Goal: Navigation & Orientation: Find specific page/section

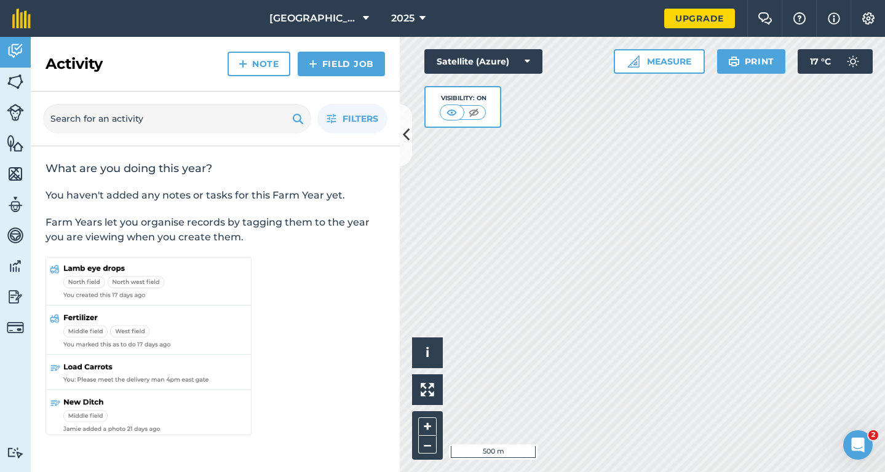
click at [374, 15] on div "2025" at bounding box center [408, 18] width 69 height 37
click at [363, 17] on icon at bounding box center [366, 18] width 6 height 15
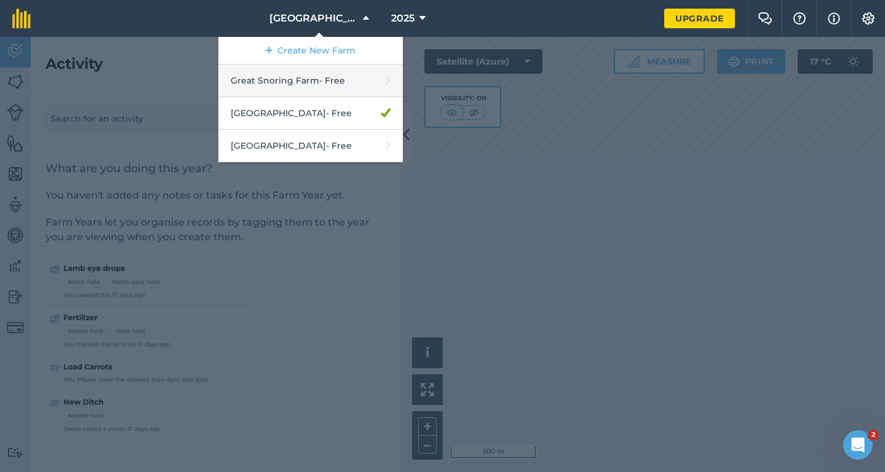
click at [315, 82] on link "Great Snoring Farm - Free" at bounding box center [310, 81] width 184 height 33
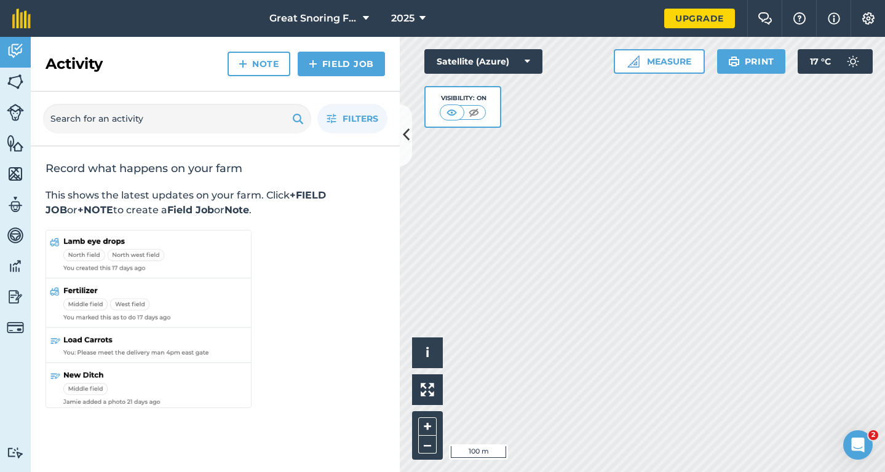
click at [529, 56] on icon at bounding box center [527, 61] width 6 height 12
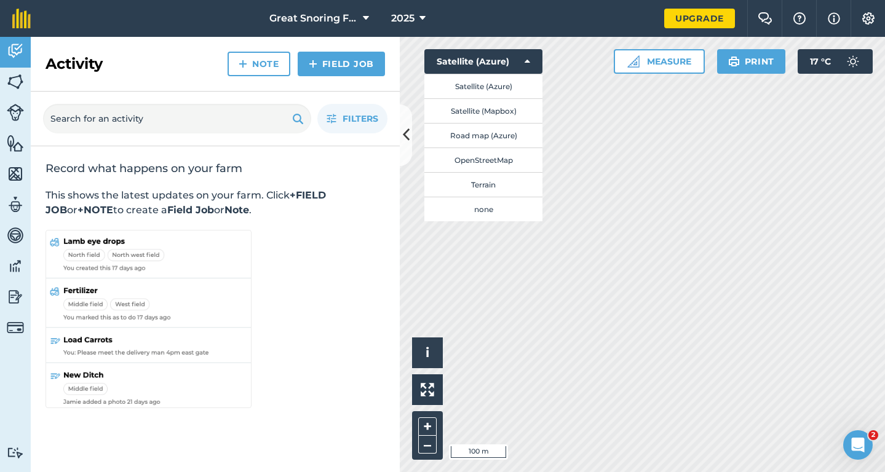
click at [486, 140] on button "Road map (Azure)" at bounding box center [483, 135] width 118 height 25
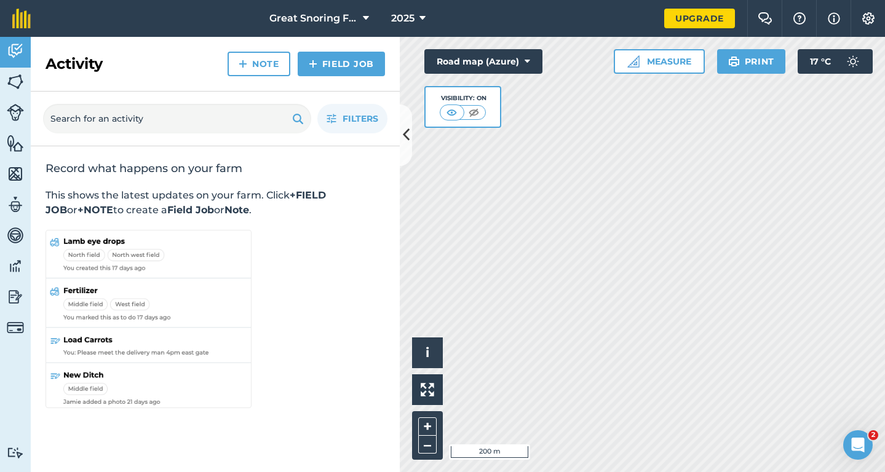
click at [741, 65] on button "Print" at bounding box center [751, 61] width 69 height 25
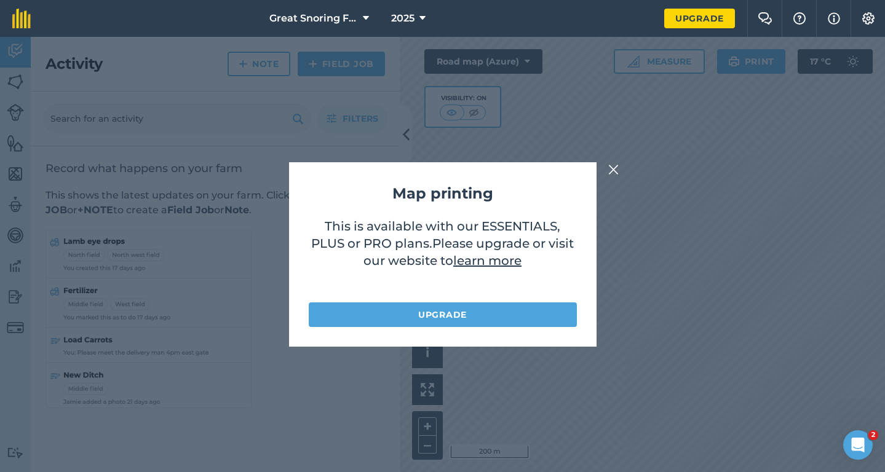
click at [614, 172] on img at bounding box center [613, 169] width 11 height 15
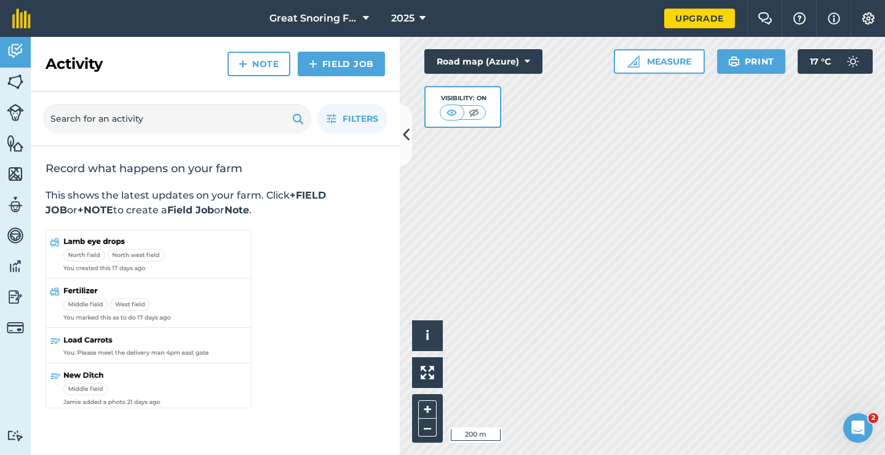
click at [531, 121] on div "Hello i © 2025 TomTom, Microsoft 200 m + – Road map (Azure) Visibility: On Meas…" at bounding box center [642, 246] width 485 height 418
click at [528, 55] on button "Road map (Azure)" at bounding box center [483, 61] width 118 height 25
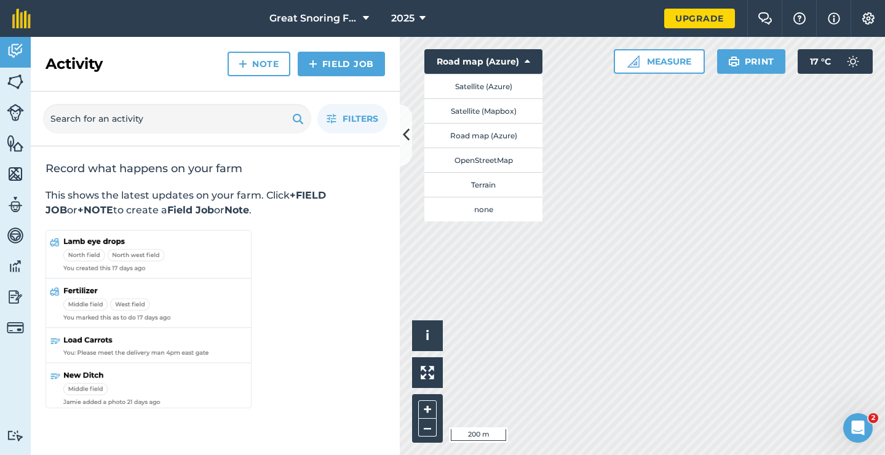
click at [499, 93] on button "Satellite (Azure)" at bounding box center [483, 86] width 118 height 25
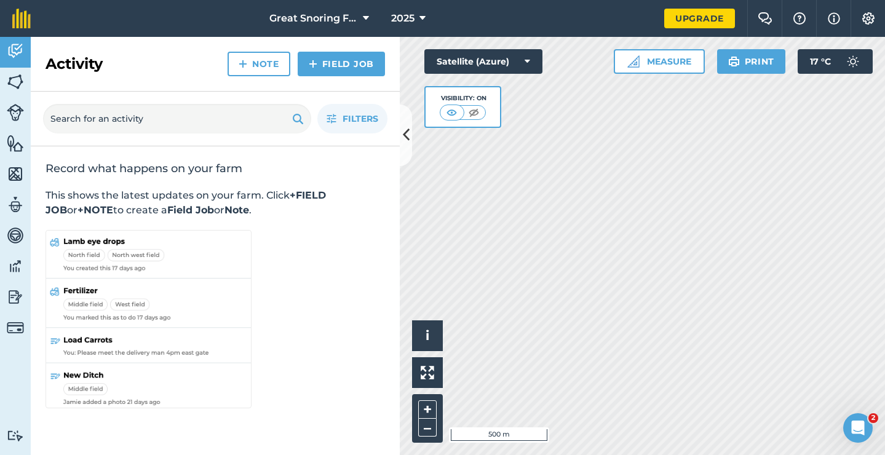
click at [421, 13] on icon at bounding box center [422, 18] width 6 height 15
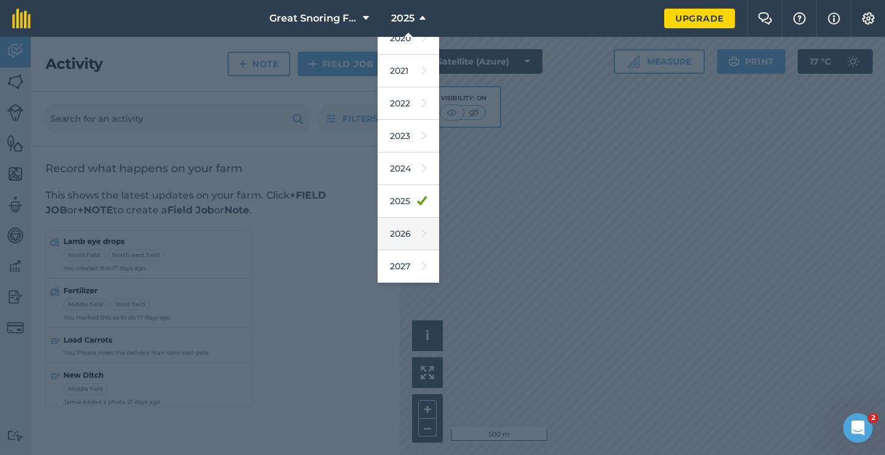
scroll to position [80, 0]
click at [399, 231] on link "2026" at bounding box center [407, 234] width 61 height 33
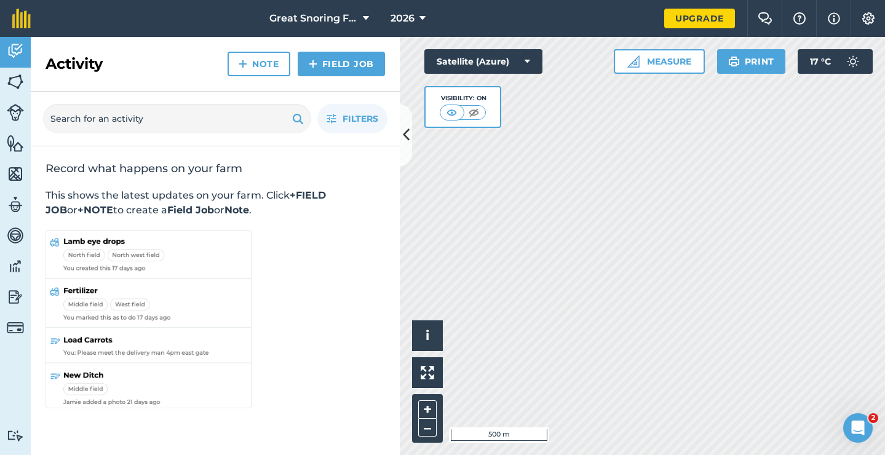
click at [524, 96] on div "Hello i © 2025 TomTom, Microsoft 500 m + – Satellite (Azure) Visibility: On Mea…" at bounding box center [642, 246] width 485 height 418
